Goal: Task Accomplishment & Management: Check status

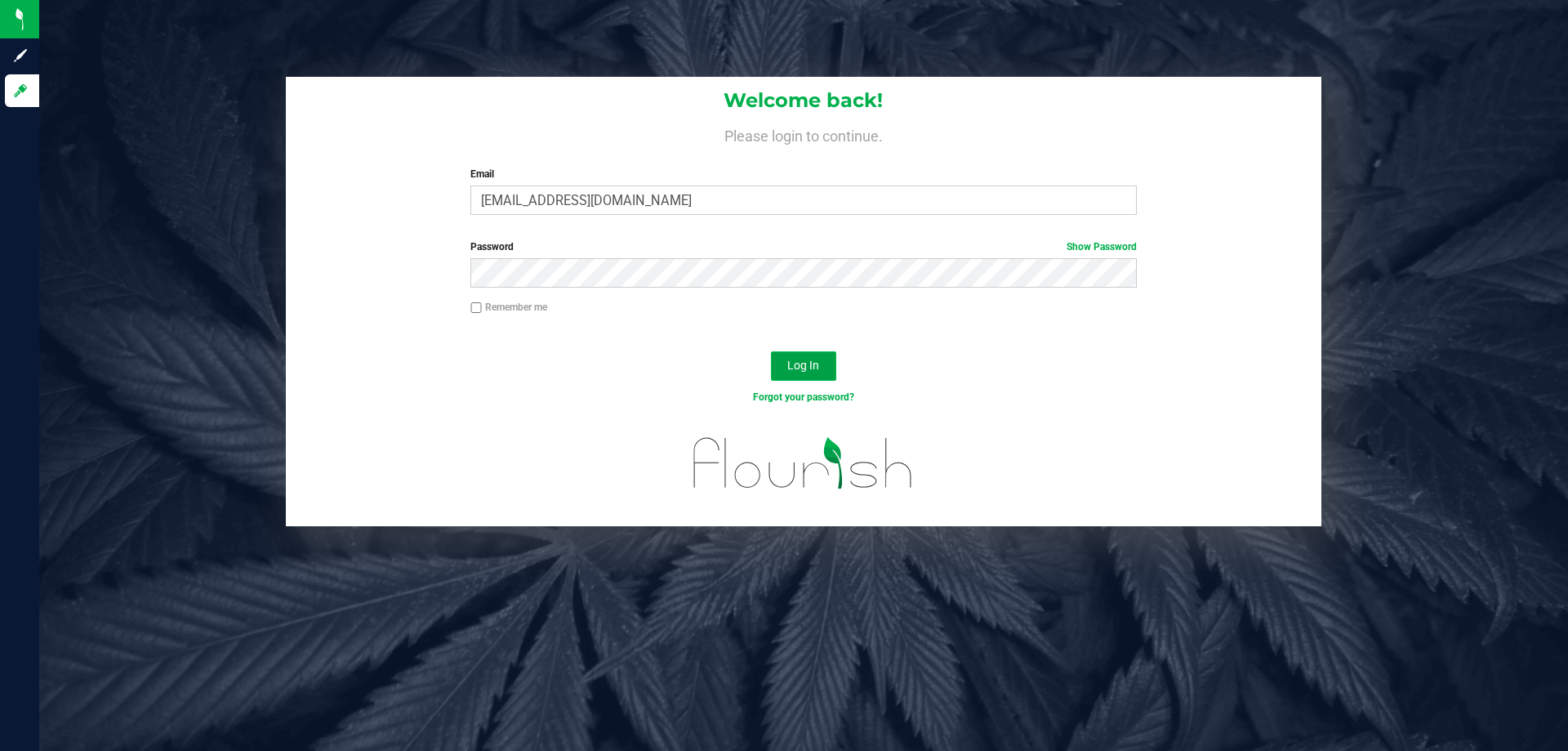
click at [805, 370] on span "Log In" at bounding box center [803, 365] width 32 height 13
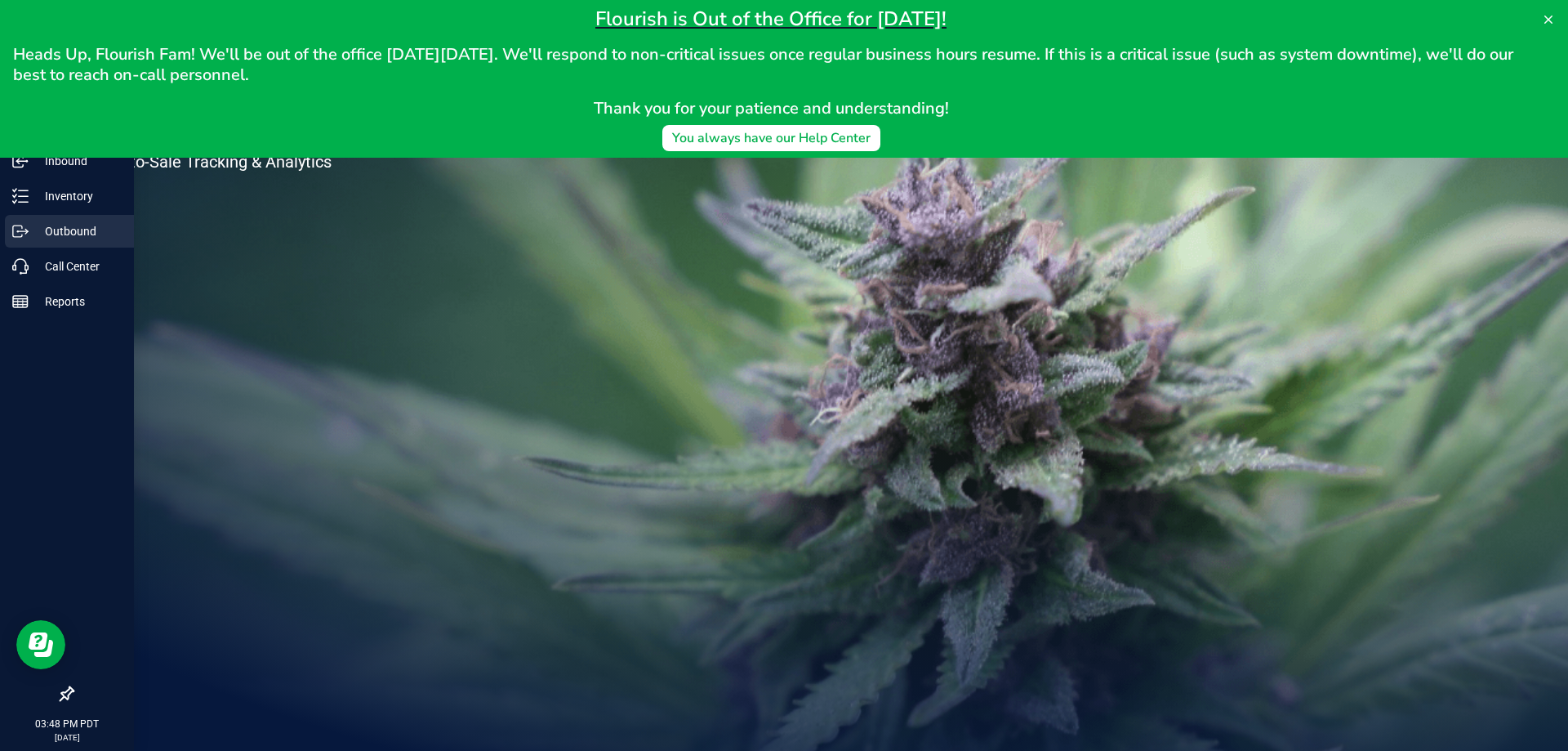
click at [35, 236] on p "Outbound" at bounding box center [78, 230] width 98 height 20
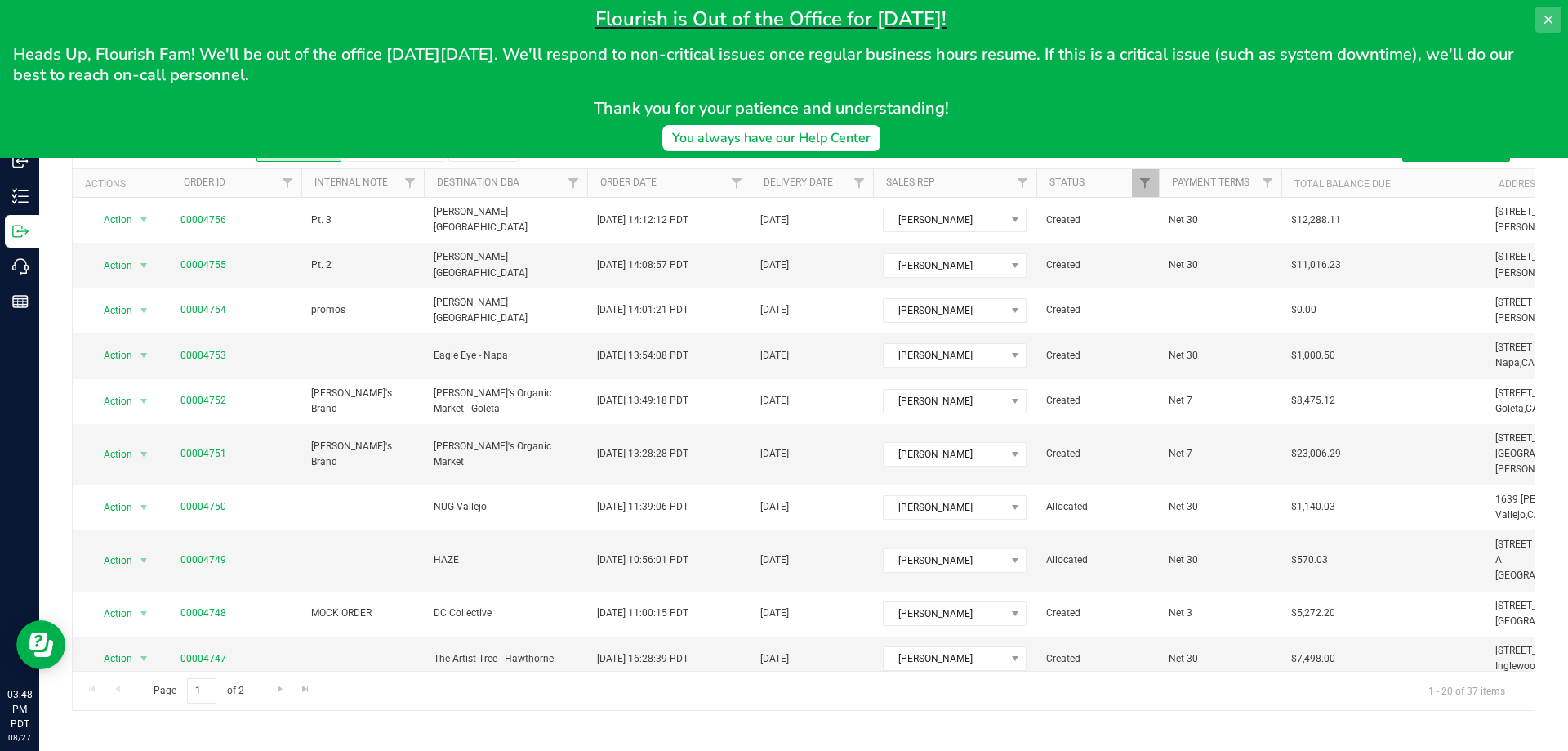
drag, startPoint x: 1566, startPoint y: 13, endPoint x: 1555, endPoint y: 21, distance: 13.6
click at [1558, 18] on div "Flourish is Out of the Office for [DATE]! Heads Up, Flourish Fam! We'll be out …" at bounding box center [784, 79] width 1568 height 157
click at [1555, 21] on icon at bounding box center [1549, 20] width 13 height 13
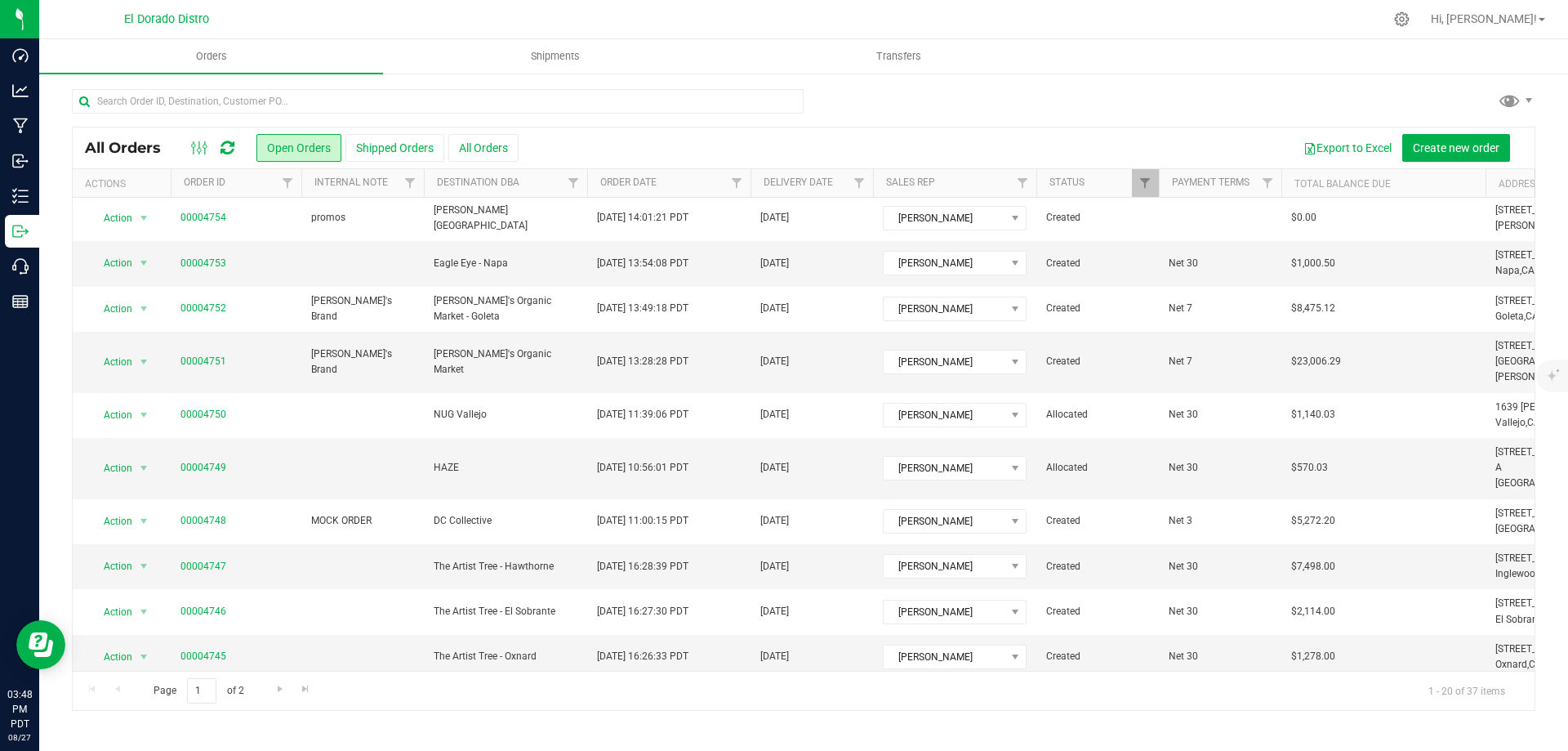
scroll to position [88, 0]
click at [508, 106] on input "text" at bounding box center [438, 101] width 732 height 24
click at [491, 141] on button "All Orders" at bounding box center [483, 148] width 70 height 28
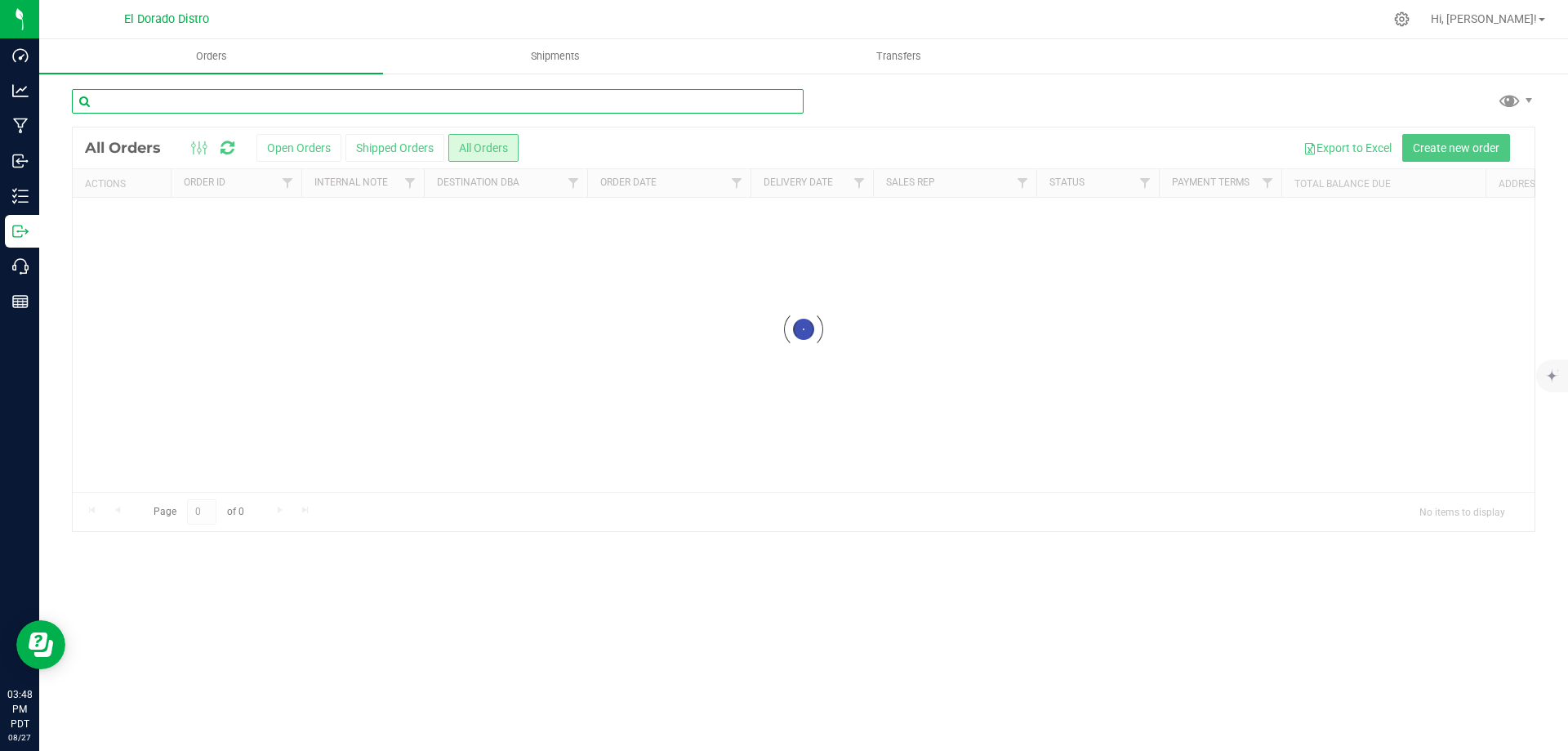
click at [474, 99] on input "text" at bounding box center [438, 101] width 732 height 24
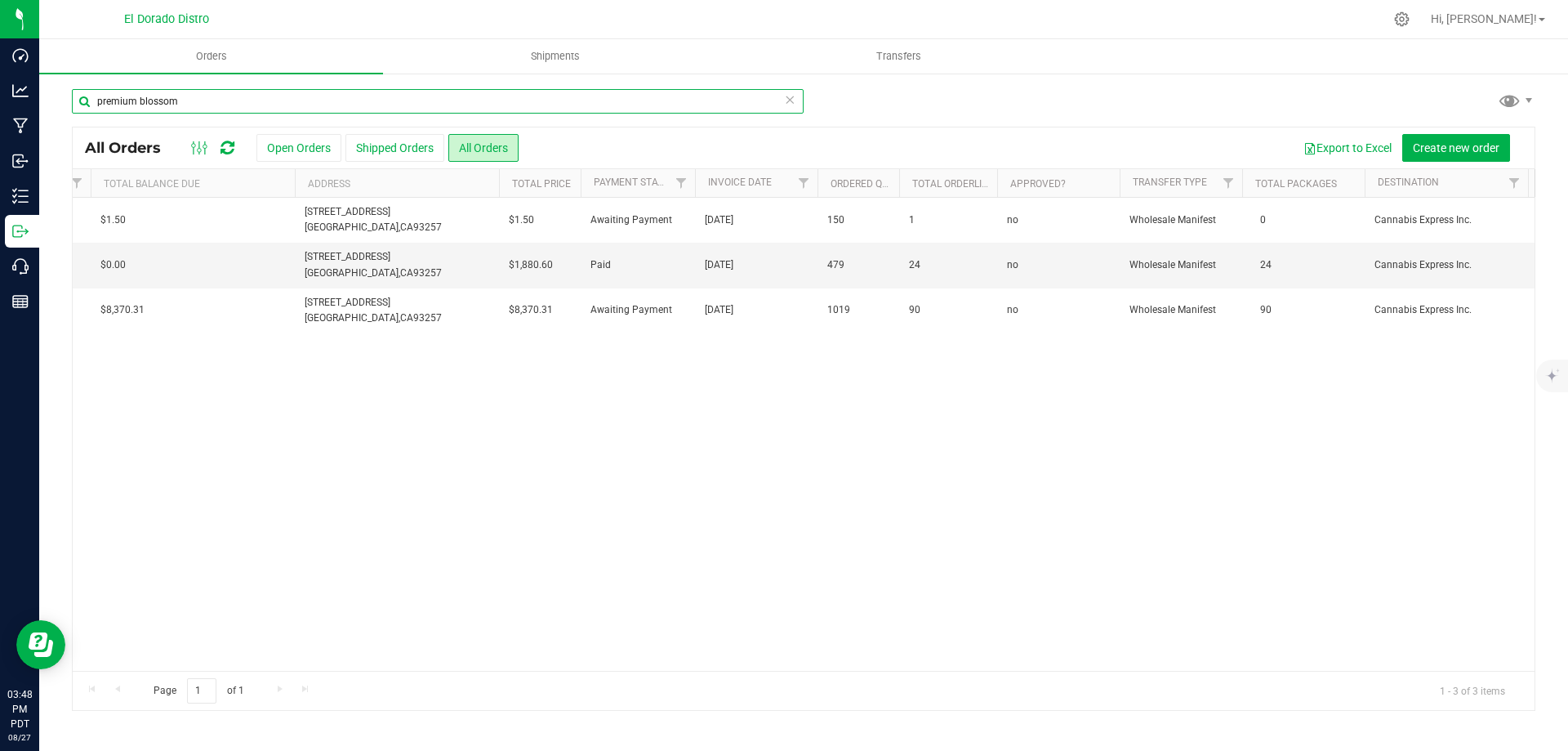
scroll to position [0, 1333]
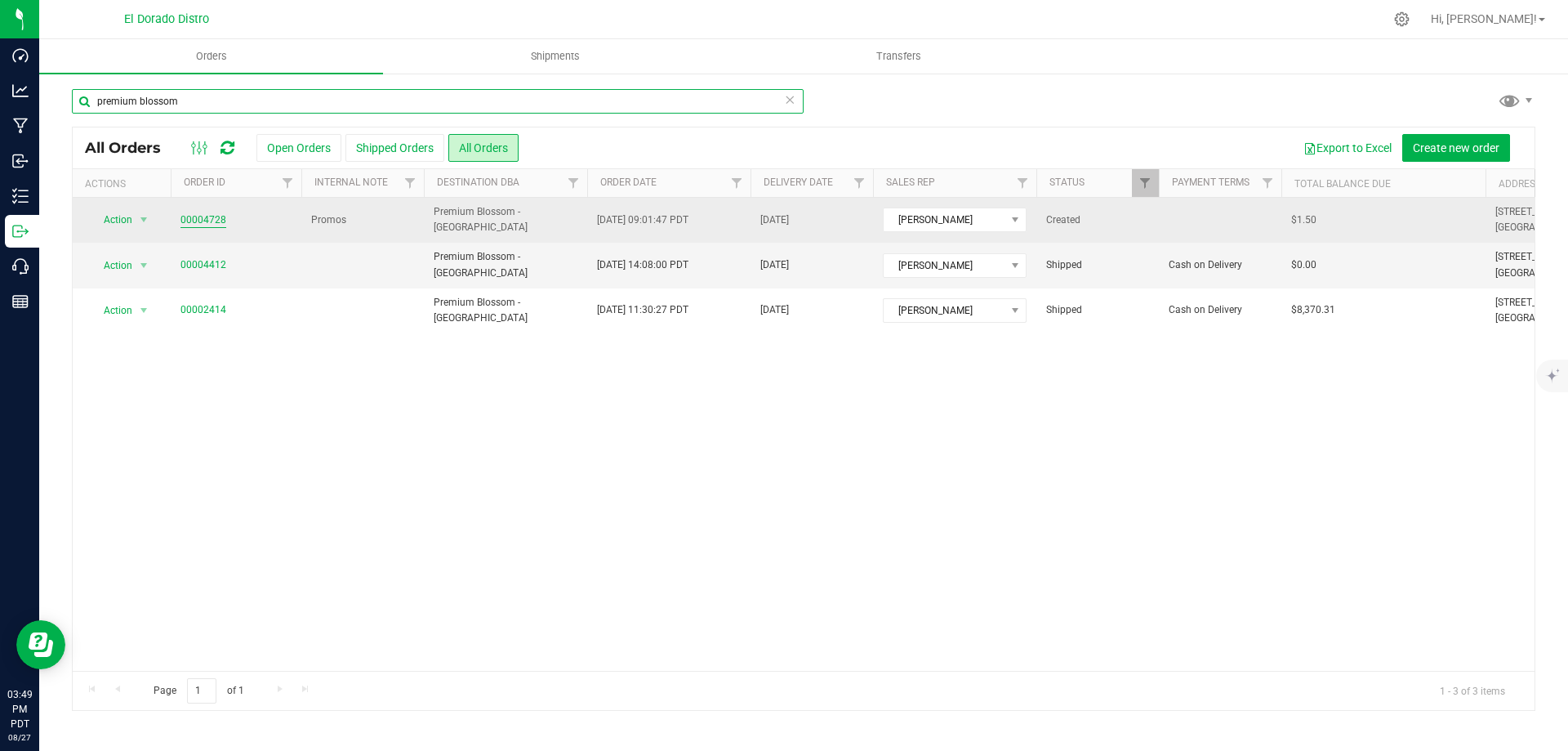
type input "premium blossom"
click at [219, 221] on link "00004728" at bounding box center [203, 220] width 46 height 16
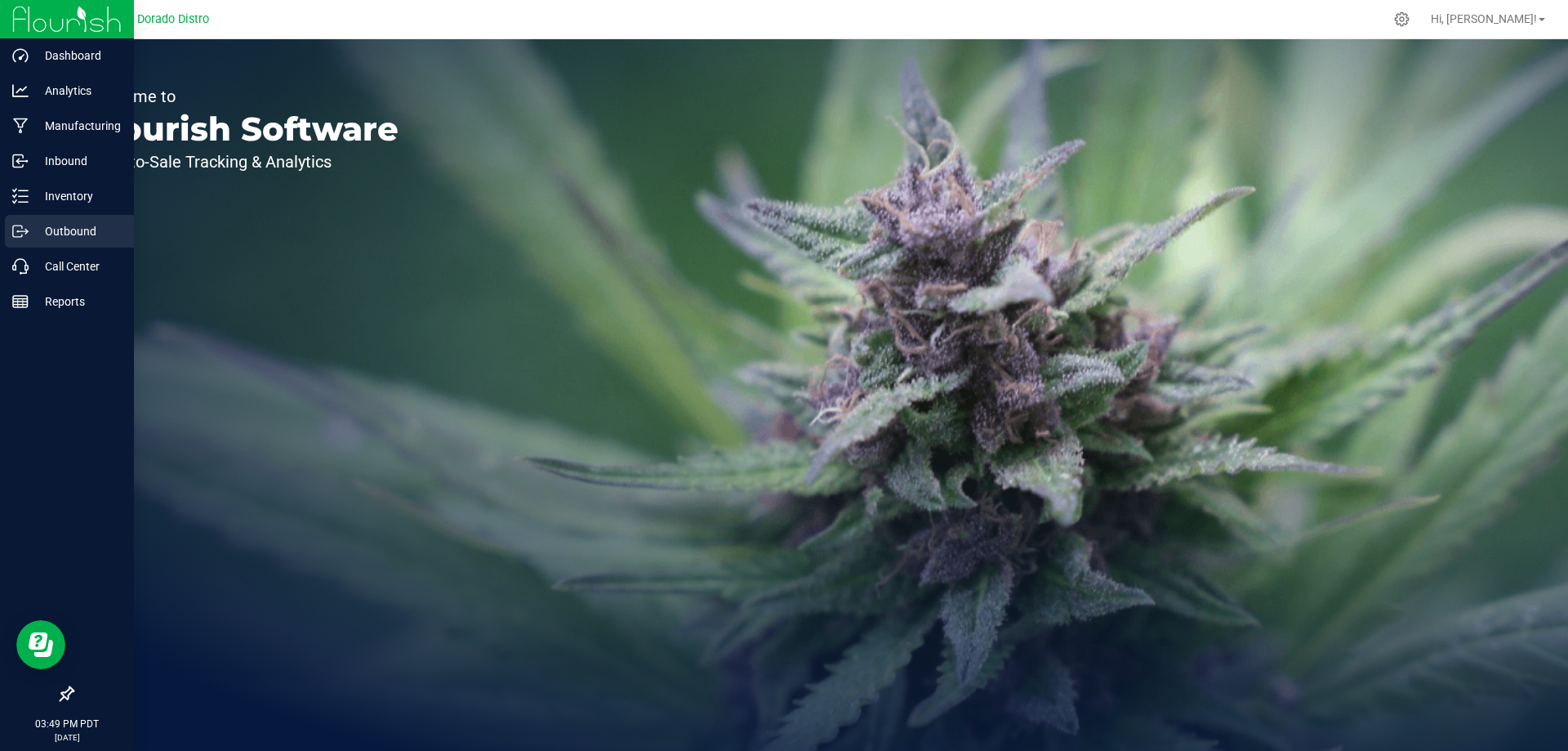
click at [51, 240] on div "Outbound" at bounding box center [69, 231] width 129 height 33
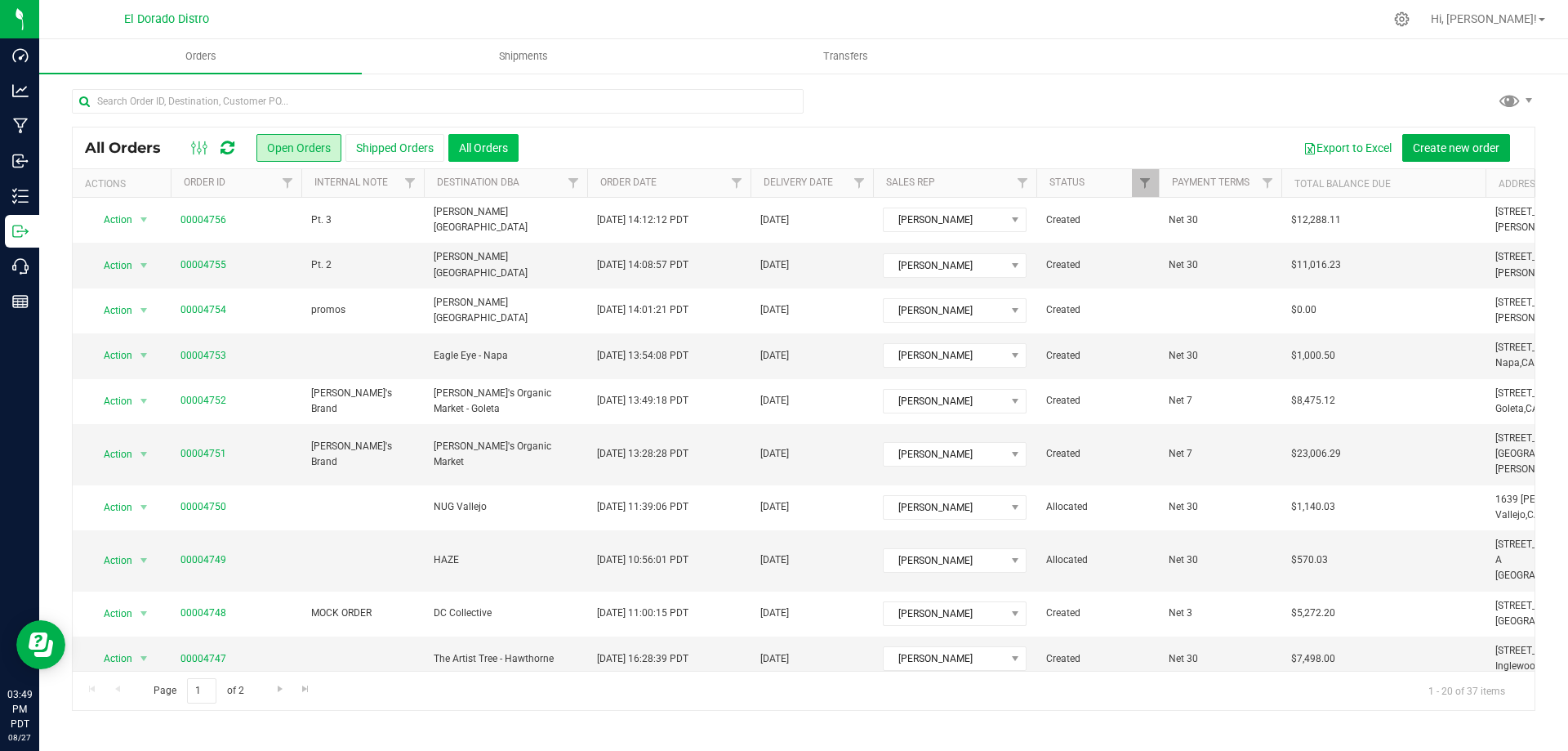
click at [482, 146] on button "All Orders" at bounding box center [483, 148] width 70 height 28
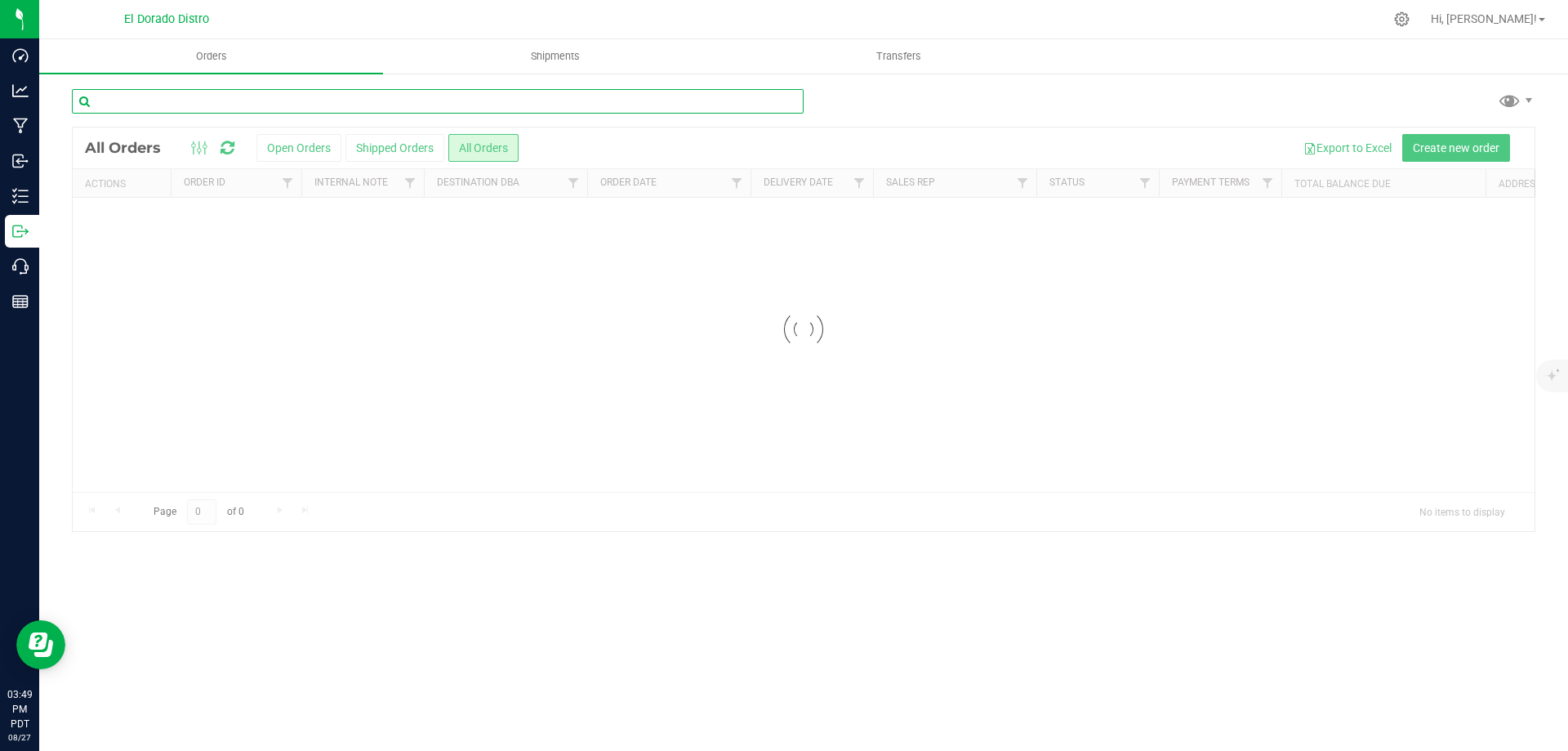
click at [299, 96] on input "text" at bounding box center [438, 101] width 732 height 24
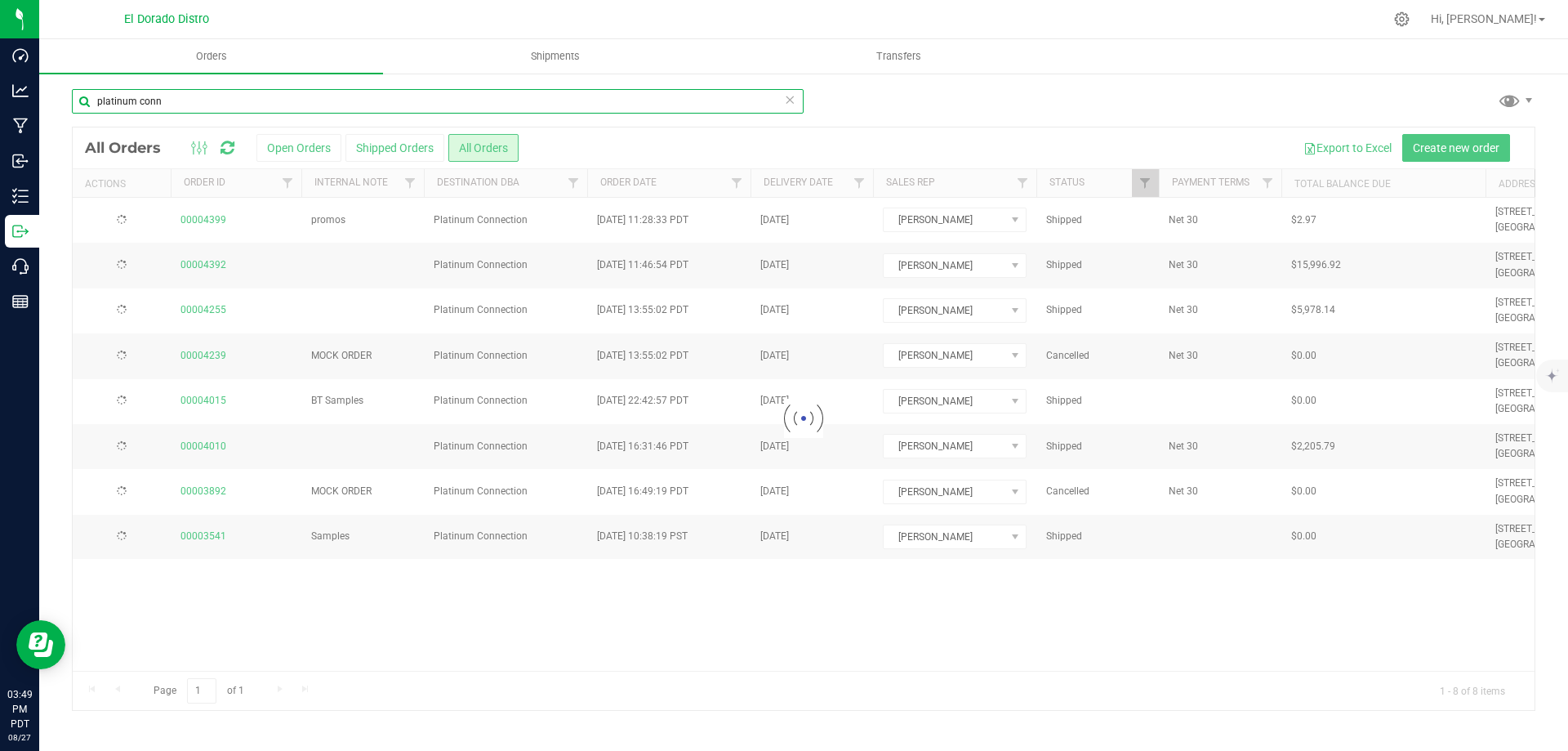
type input "platinum conn"
